Goal: Check status: Check status

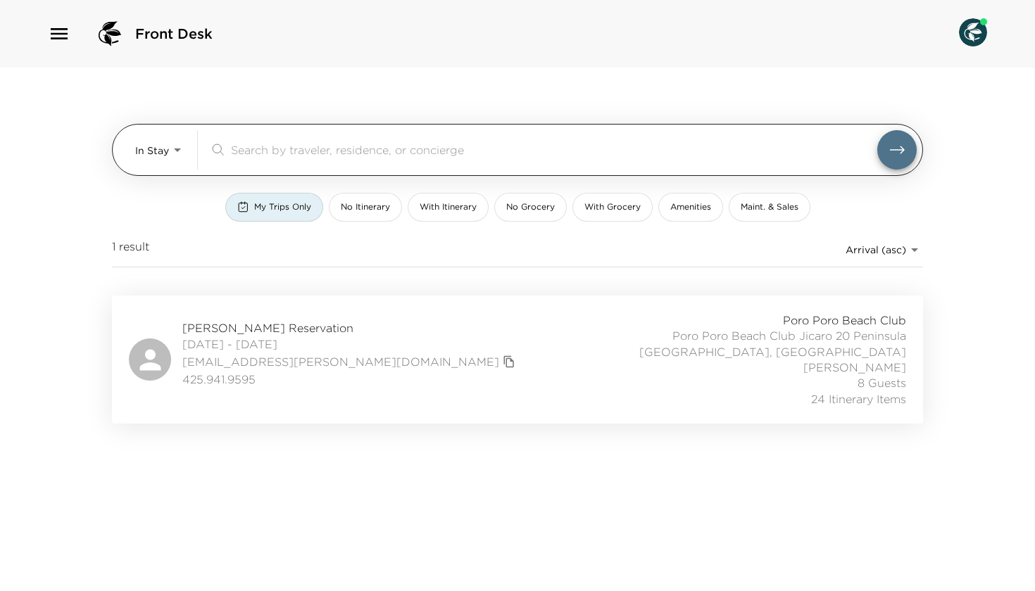
click at [163, 156] on body "Front Desk In Stay In-Stay ​ My Trips Only No Itinerary With Itinerary No Groce…" at bounding box center [517, 295] width 1035 height 591
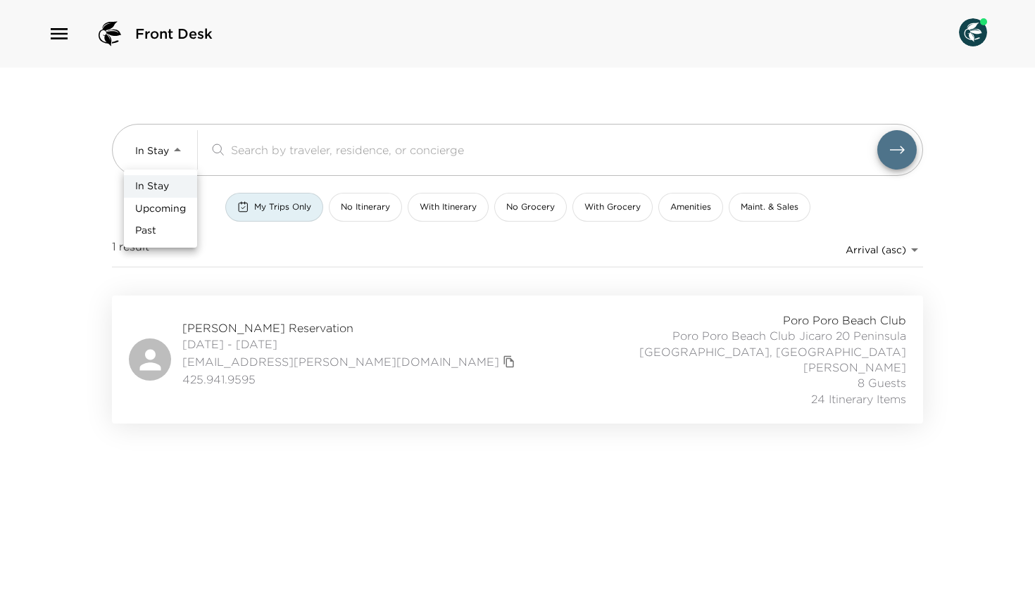
click at [256, 208] on div at bounding box center [517, 295] width 1035 height 591
click at [265, 208] on span "My Trips Only" at bounding box center [282, 207] width 57 height 12
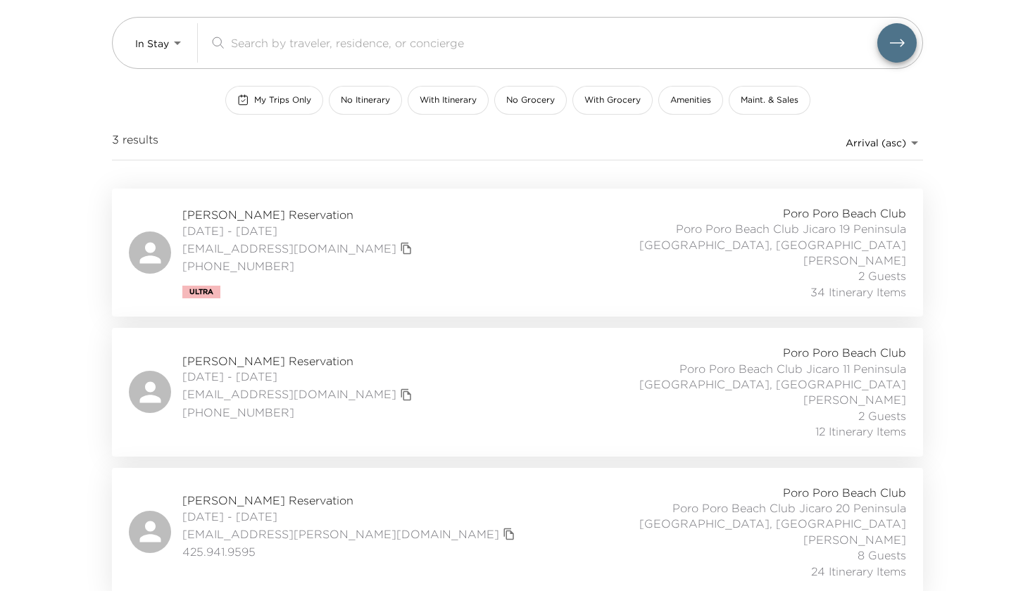
scroll to position [106, 0]
click at [250, 218] on span "[PERSON_NAME] Reservation" at bounding box center [299, 215] width 234 height 15
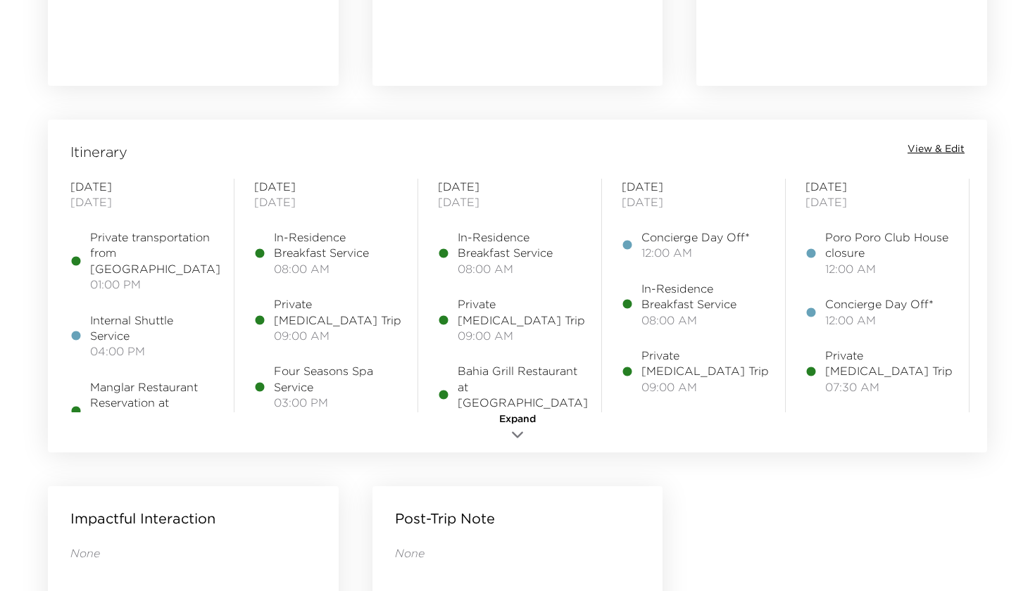
scroll to position [1064, 0]
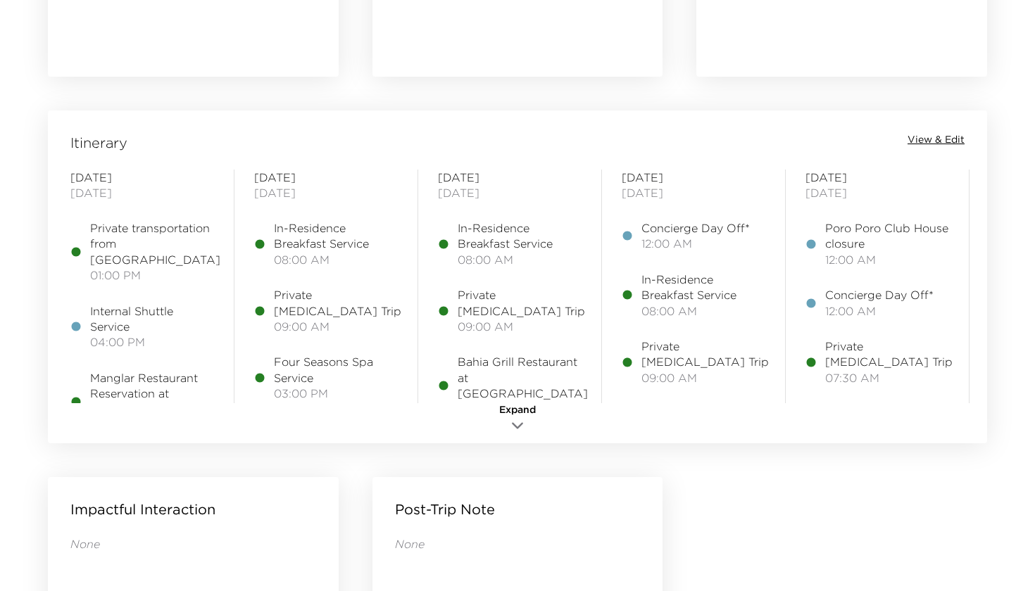
click at [933, 137] on span "View & Edit" at bounding box center [935, 140] width 57 height 14
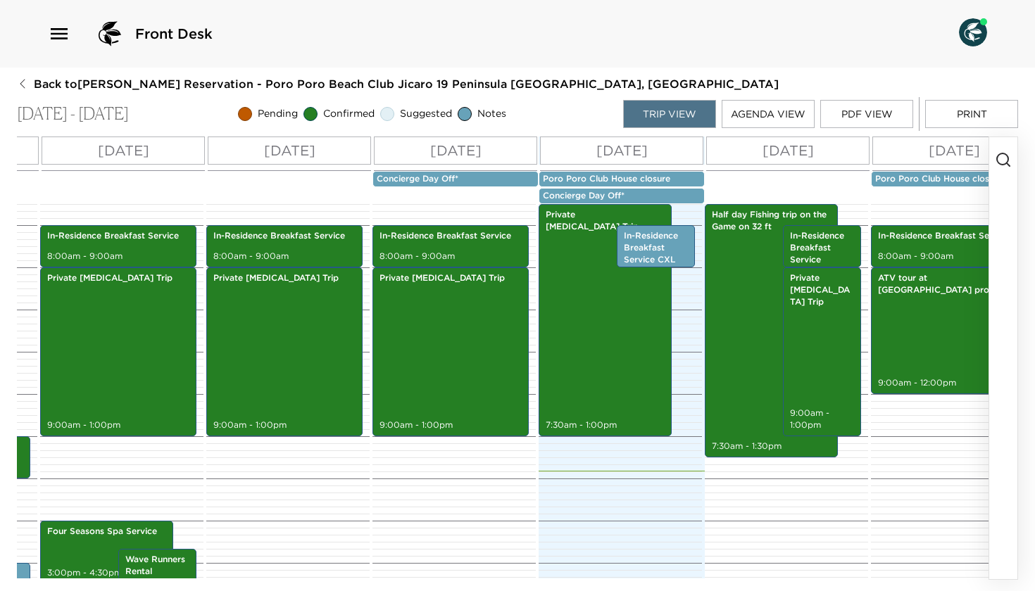
scroll to position [0, 301]
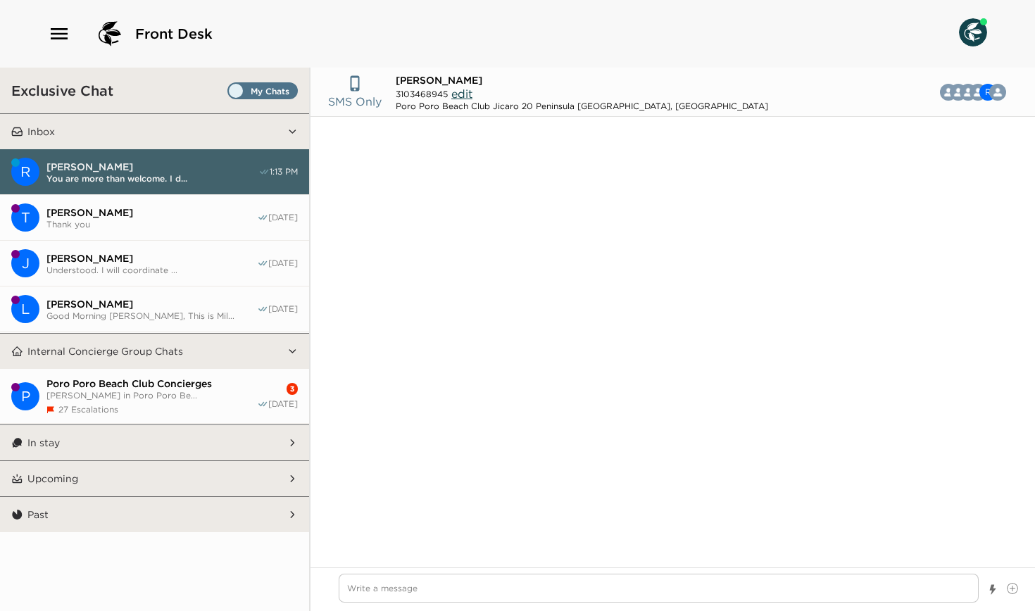
scroll to position [1522, 0]
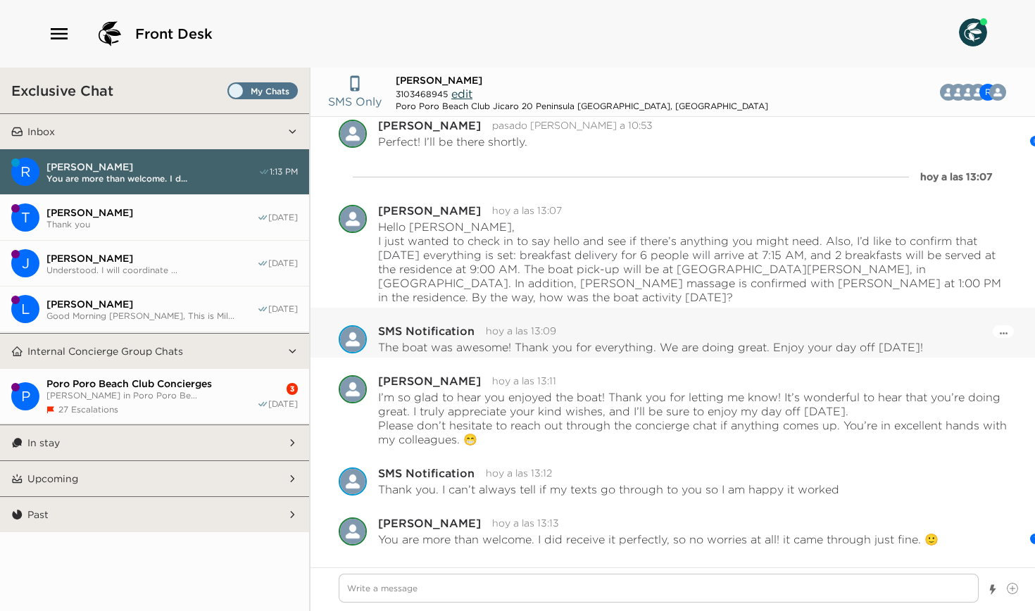
type textarea "x"
